Goal: Book appointment/travel/reservation

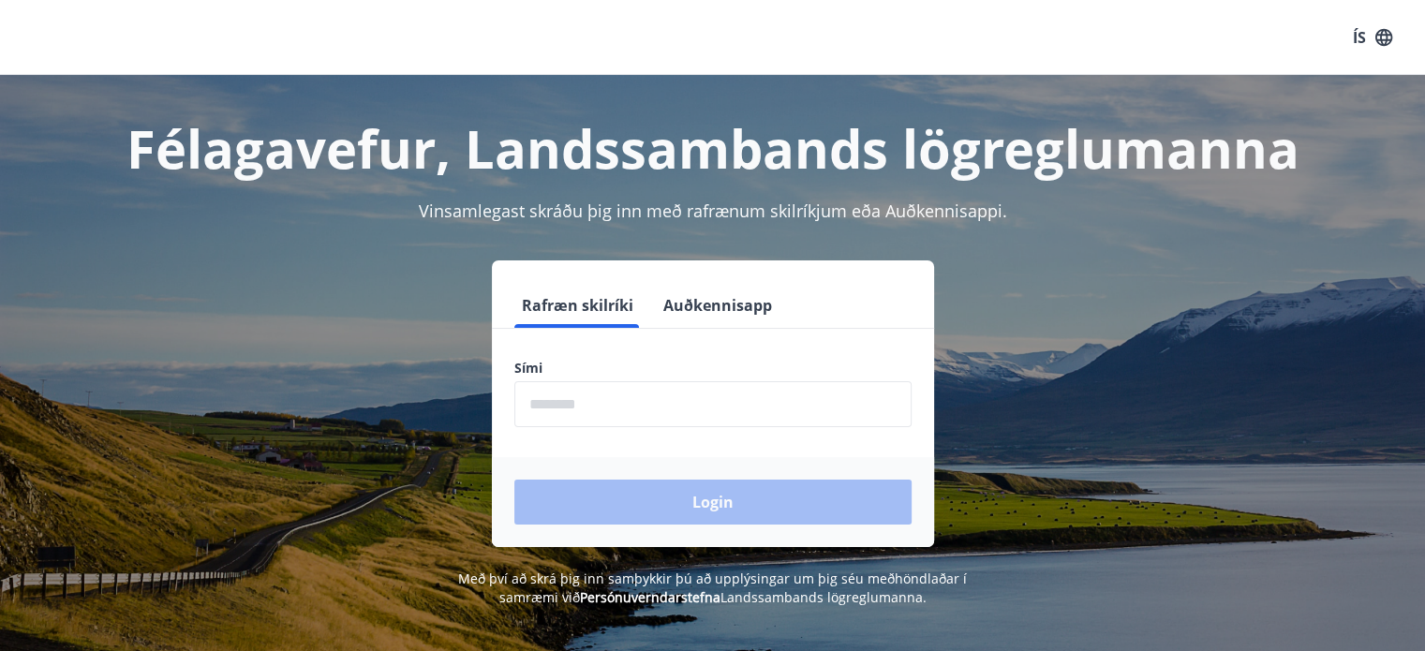
click at [704, 361] on label "Sími" at bounding box center [712, 368] width 397 height 19
click at [686, 415] on input "phone" at bounding box center [712, 404] width 397 height 46
type input "********"
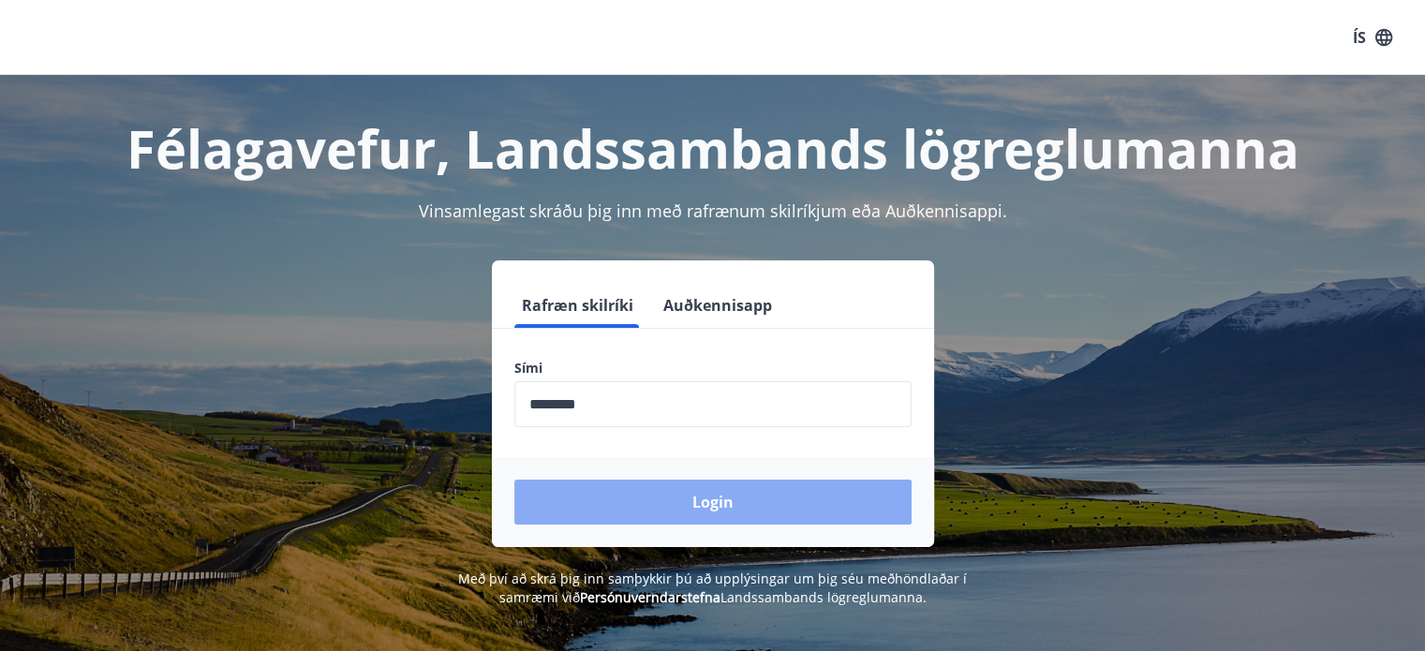
click at [659, 509] on button "Login" at bounding box center [712, 502] width 397 height 45
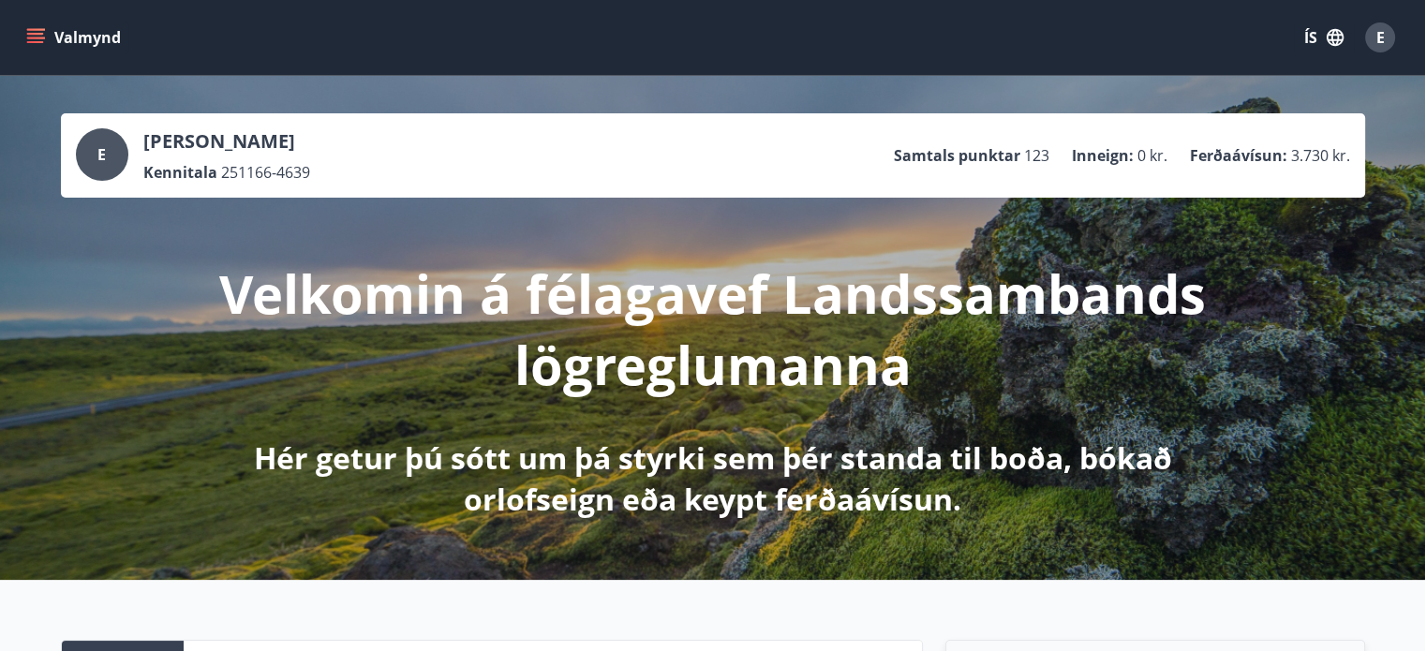
click at [43, 36] on icon "menu" at bounding box center [35, 37] width 19 height 19
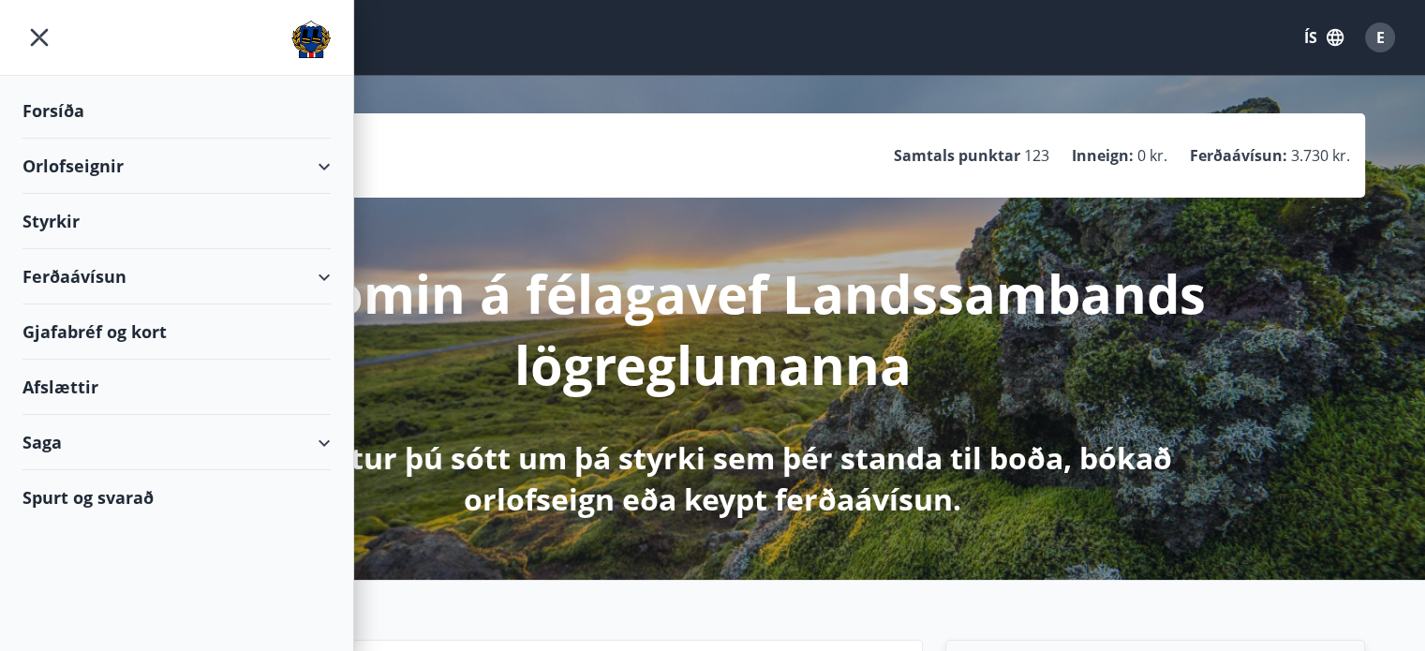
click at [76, 169] on div "Orlofseignir" at bounding box center [176, 166] width 308 height 55
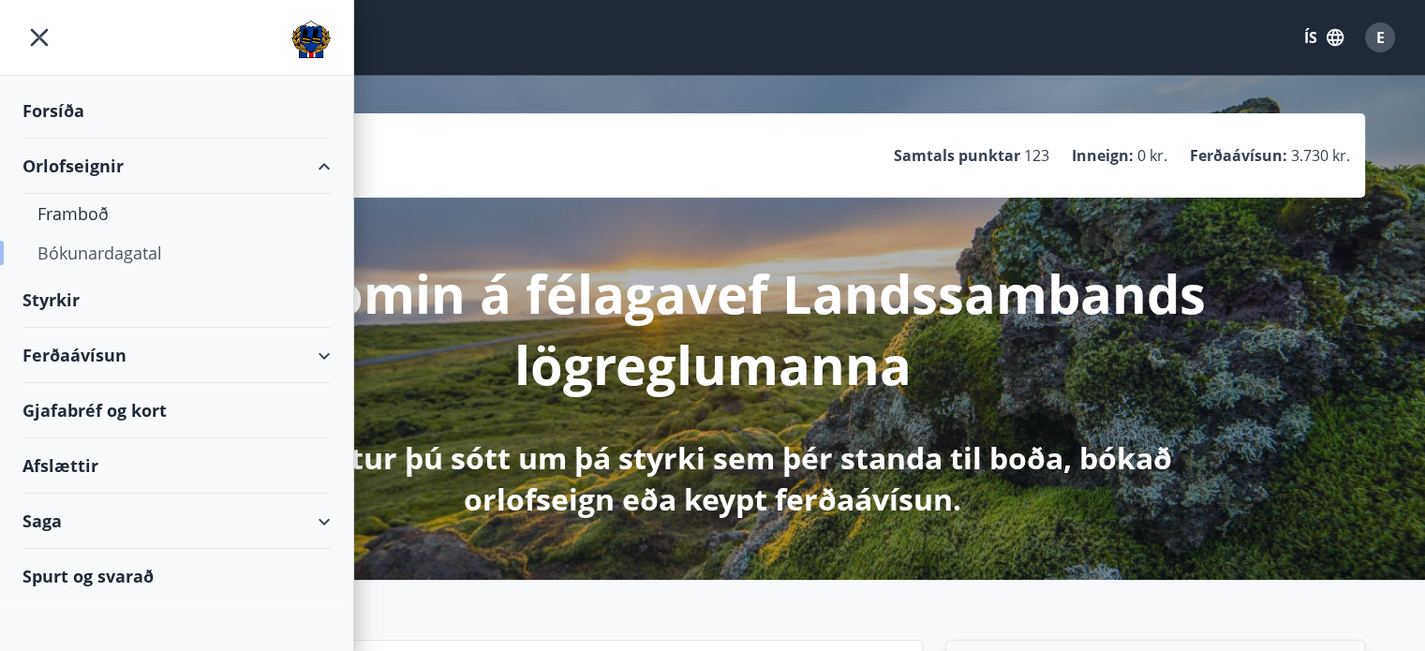
click at [60, 260] on div "Bókunardagatal" at bounding box center [176, 252] width 278 height 39
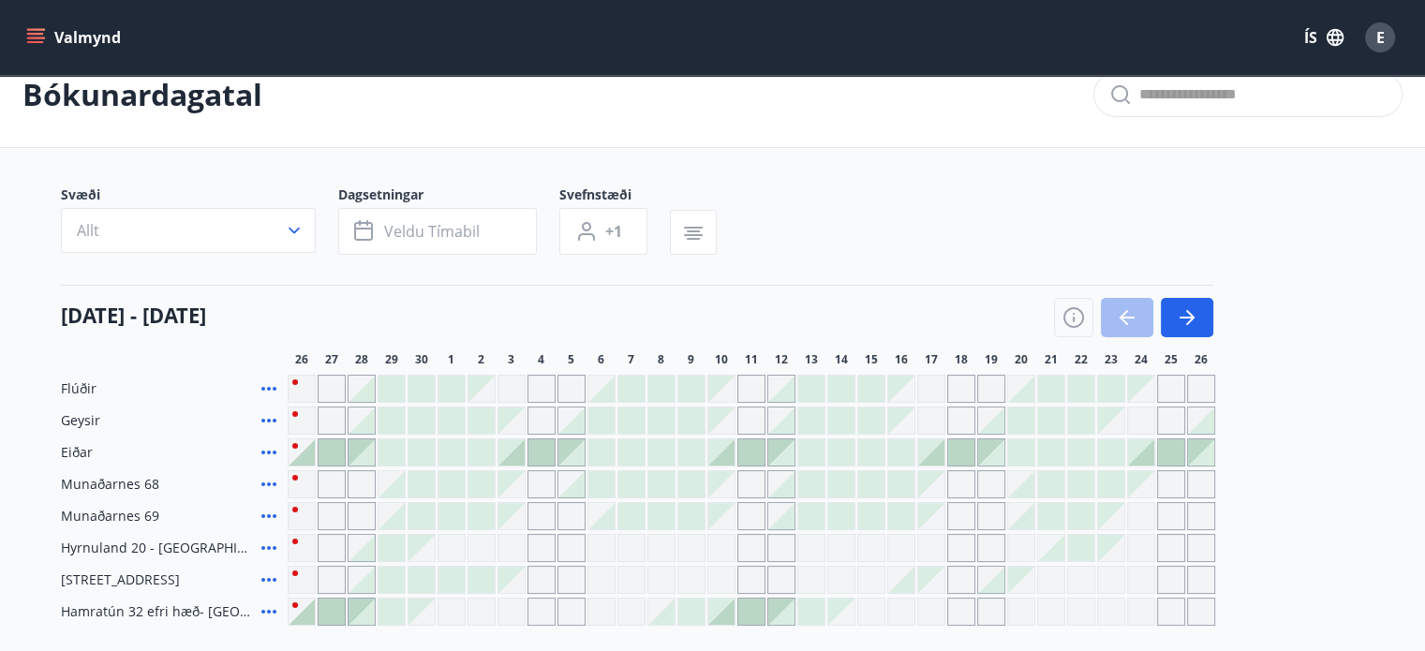
scroll to position [37, 0]
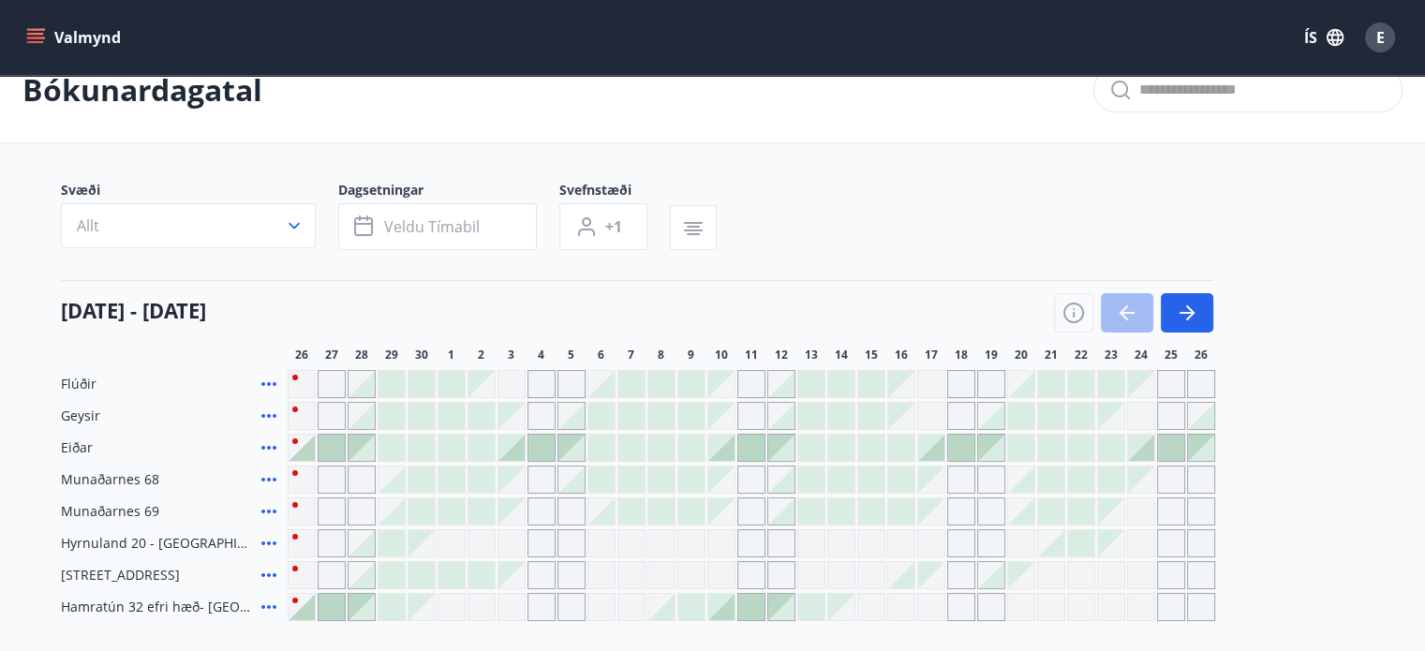
click at [1114, 250] on div "Svæði Allt Dagsetningar Veldu tímabil Svefnstæði +1" at bounding box center [713, 219] width 1304 height 77
